Goal: Information Seeking & Learning: Learn about a topic

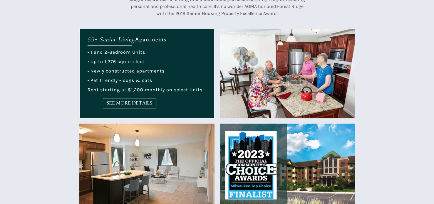
scroll to position [237, 0]
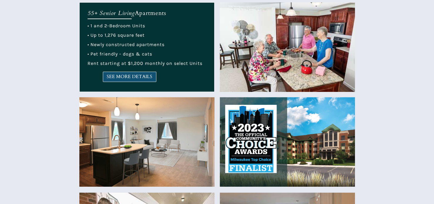
click at [117, 75] on span "SEE MORE DETAILS" at bounding box center [129, 77] width 53 height 6
drag, startPoint x: 250, startPoint y: 1608, endPoint x: 344, endPoint y: 1643, distance: 100.1
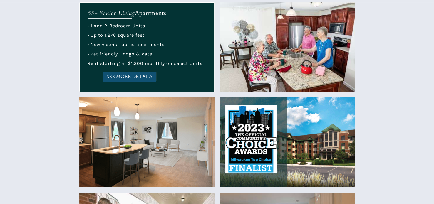
click at [129, 76] on span "SEE MORE DETAILS" at bounding box center [129, 77] width 53 height 6
drag, startPoint x: 250, startPoint y: 1604, endPoint x: 350, endPoint y: 1518, distance: 131.4
click at [302, 76] on img at bounding box center [287, 47] width 135 height 90
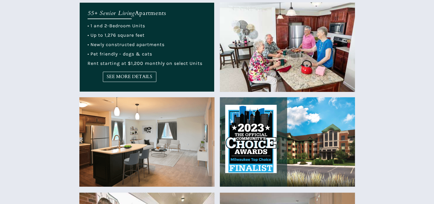
click at [339, 65] on img at bounding box center [287, 47] width 135 height 90
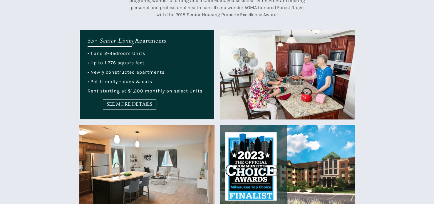
scroll to position [150, 0]
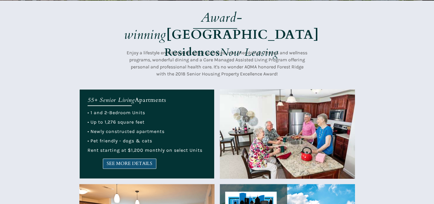
click at [137, 161] on span "SEE MORE DETAILS" at bounding box center [129, 164] width 53 height 6
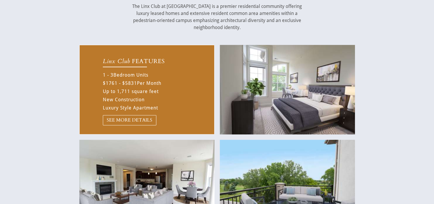
scroll to position [1098, 0]
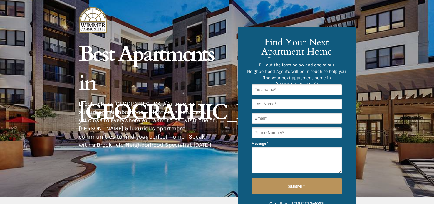
drag, startPoint x: 430, startPoint y: 53, endPoint x: 432, endPoint y: 63, distance: 11.1
click at [432, 63] on div at bounding box center [217, 98] width 434 height 197
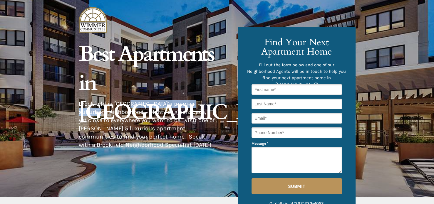
drag, startPoint x: 96, startPoint y: 109, endPoint x: 128, endPoint y: 100, distance: 33.1
click at [128, 100] on span "Brookfield is [GEOGRAPHIC_DATA]’s premier suburban neighborhood – plenty of gre…" at bounding box center [147, 124] width 136 height 48
